Goal: Transaction & Acquisition: Purchase product/service

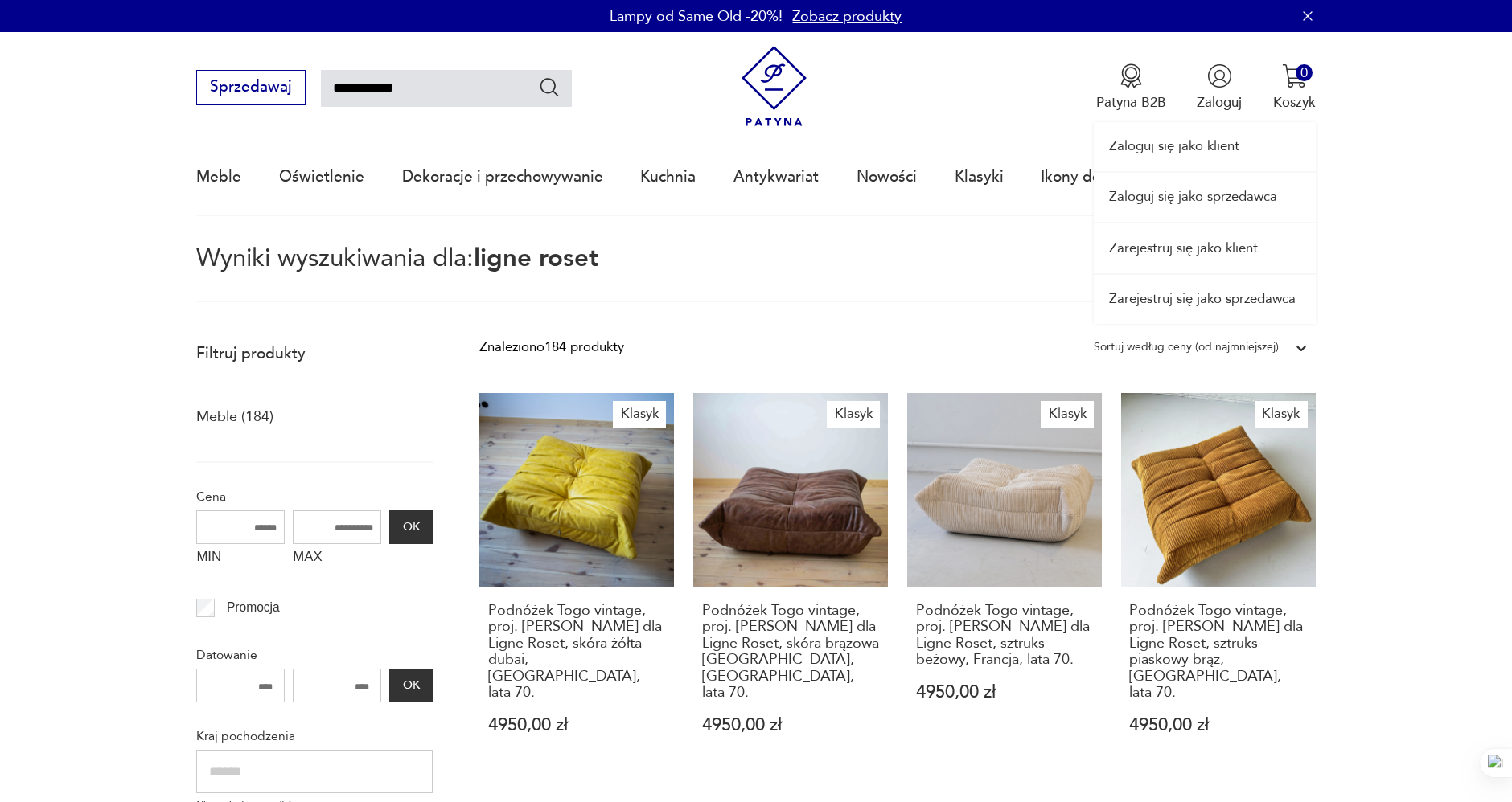
click at [1222, 198] on link "Zaloguj się jako sprzedawca" at bounding box center [1204, 198] width 222 height 49
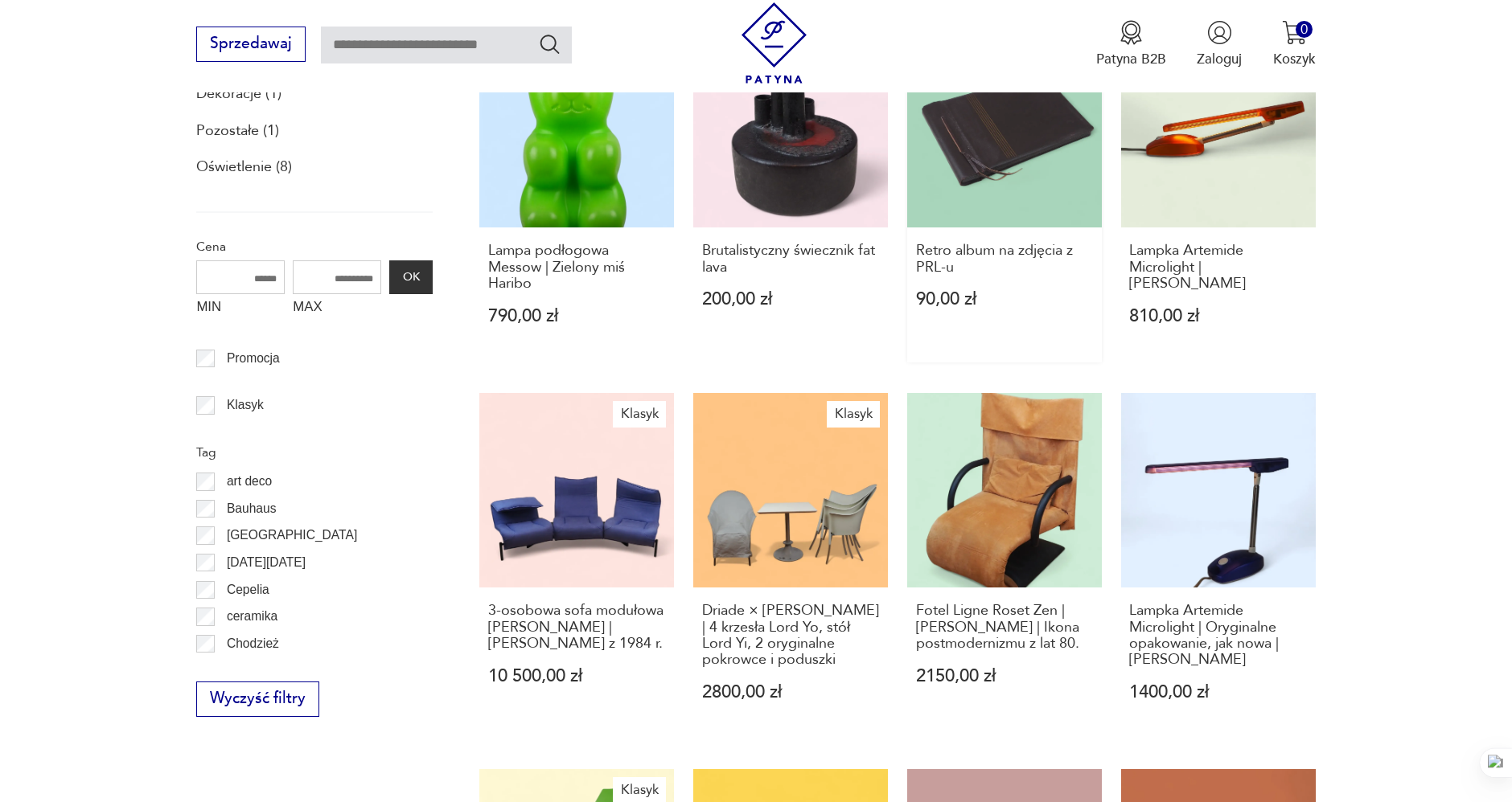
click at [1004, 162] on link "Retro album na zdjęcia z PRL-u 90,00 zł" at bounding box center [1004, 198] width 195 height 329
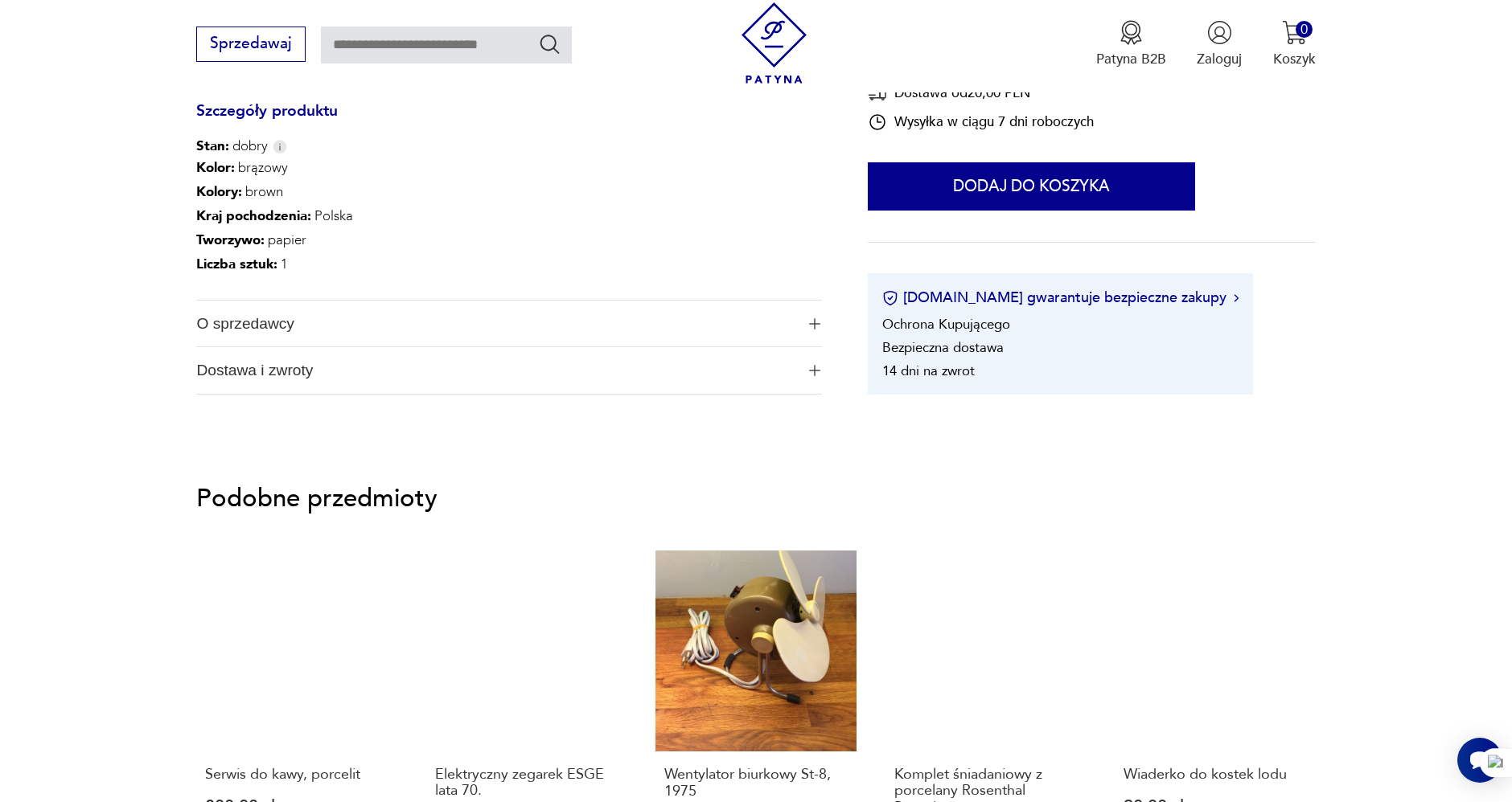
scroll to position [714, 0]
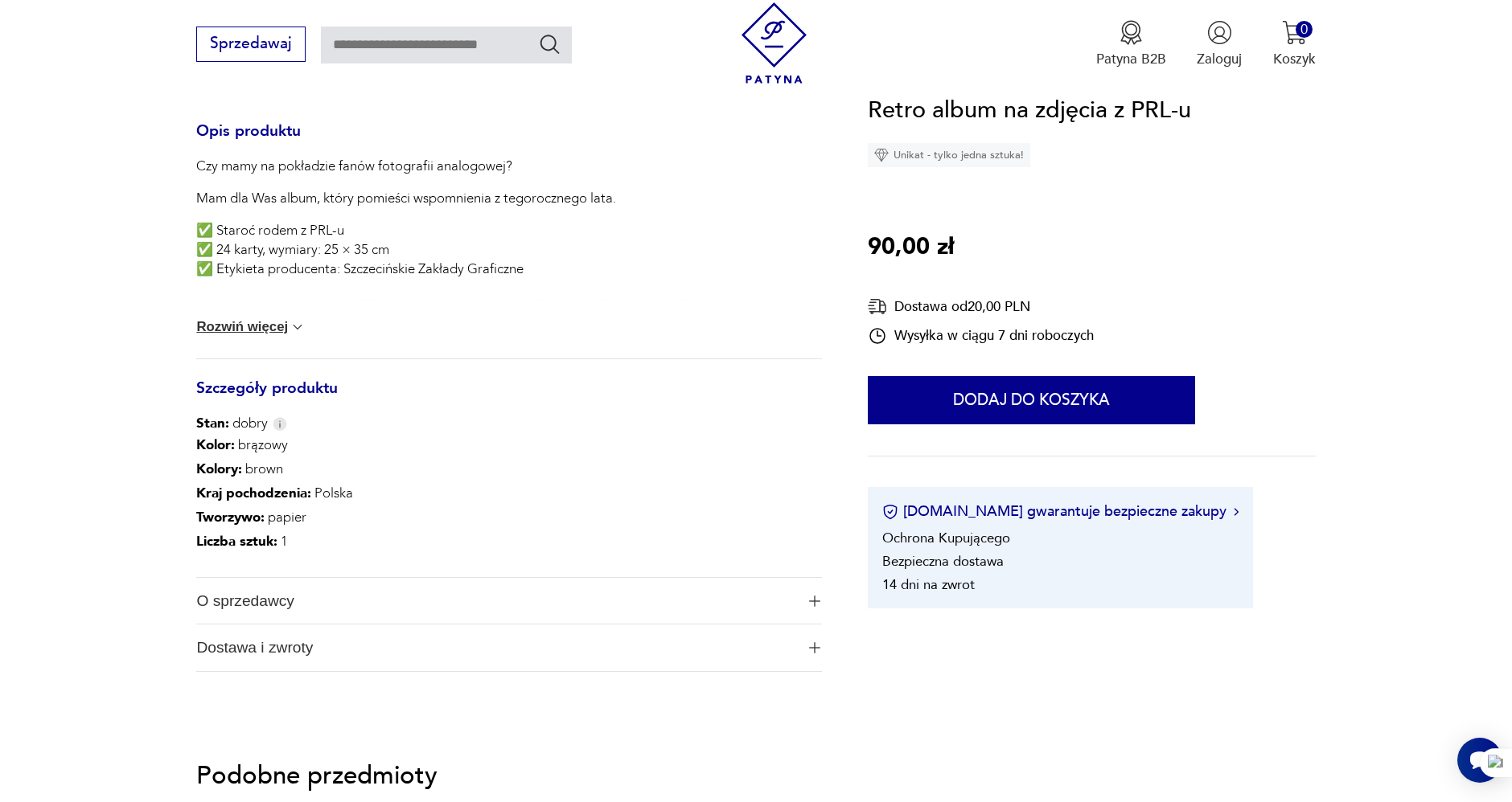
click at [984, 299] on div "Dostawa od 20,00 PLN" at bounding box center [980, 306] width 226 height 20
click at [258, 323] on button "Rozwiń więcej" at bounding box center [250, 327] width 109 height 16
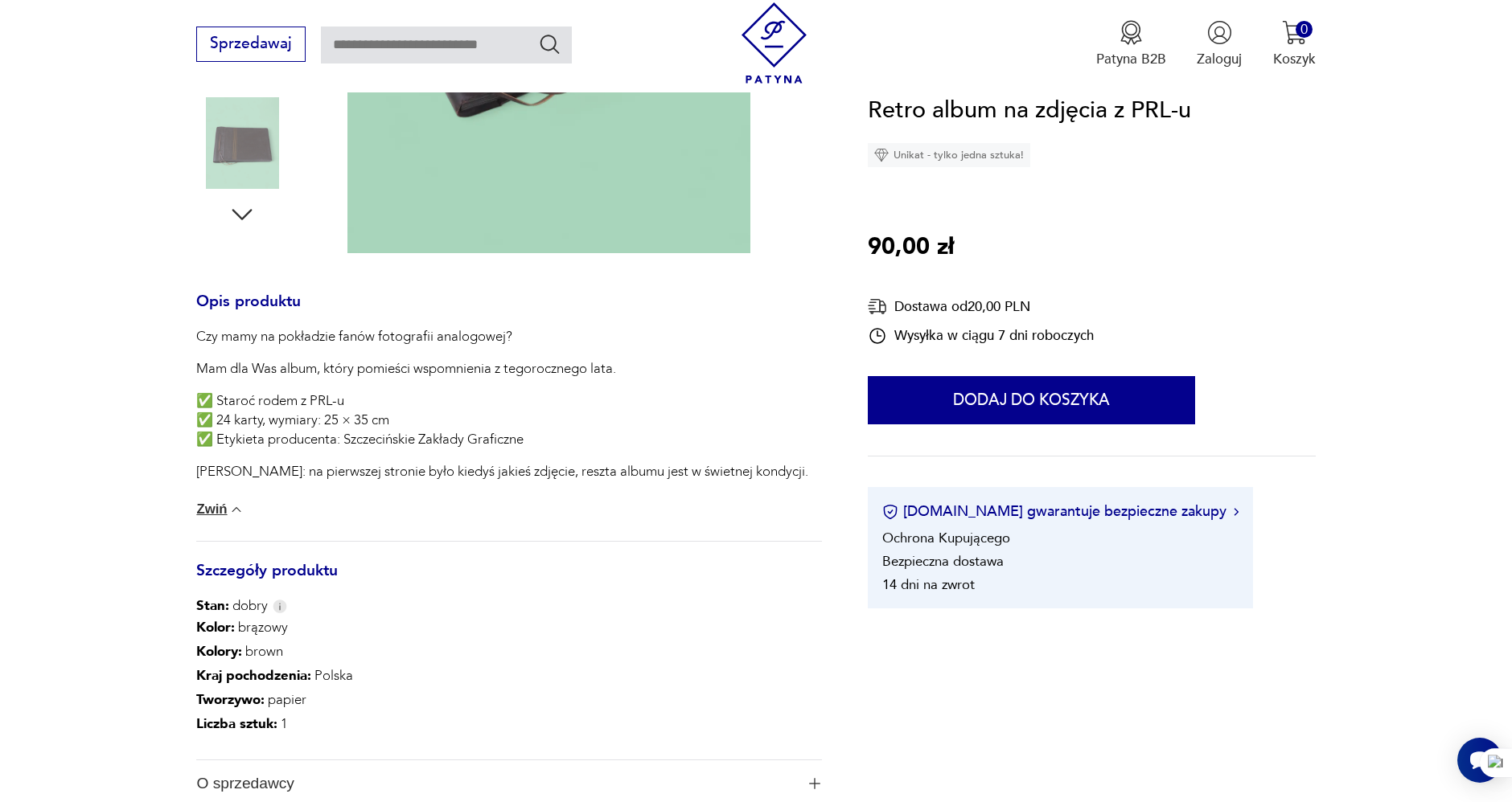
scroll to position [536, 0]
